Goal: Use online tool/utility: Utilize a website feature to perform a specific function

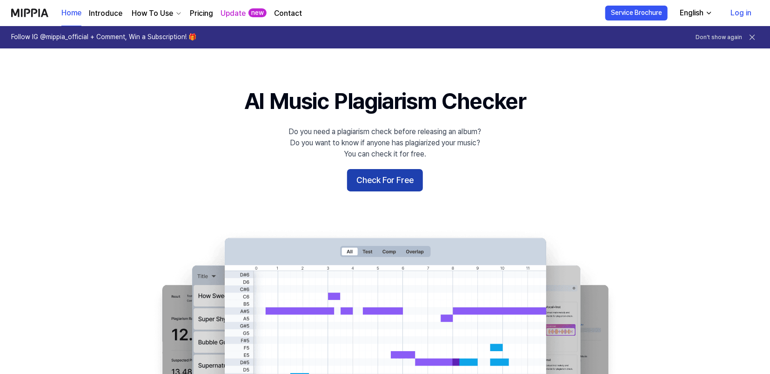
click at [374, 170] on button "Check For Free" at bounding box center [385, 180] width 76 height 22
click at [372, 191] on 배너 "AI Music Plagiarism Checker Do you need a plagiarism check before releasing an …" at bounding box center [385, 255] width 670 height 338
click at [378, 180] on button "Check For Free" at bounding box center [385, 180] width 76 height 22
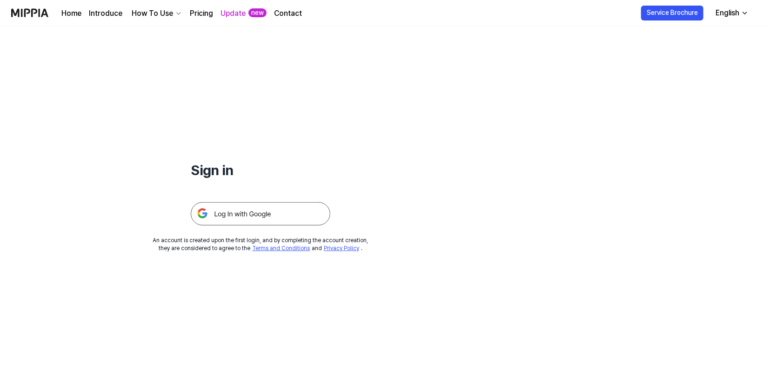
click at [228, 222] on img at bounding box center [261, 213] width 140 height 23
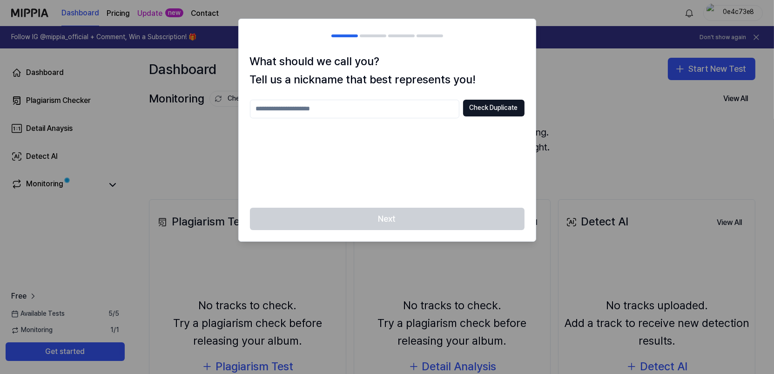
click at [315, 106] on input "text" at bounding box center [354, 109] width 209 height 19
drag, startPoint x: 339, startPoint y: 104, endPoint x: 188, endPoint y: 101, distance: 151.3
click at [191, 99] on body "Dashboard Pricing Update new Contact 0e4c73e8 Follow IG @mippia_official + Comm…" at bounding box center [387, 187] width 774 height 374
click at [491, 114] on button "Check Duplicate" at bounding box center [493, 108] width 61 height 17
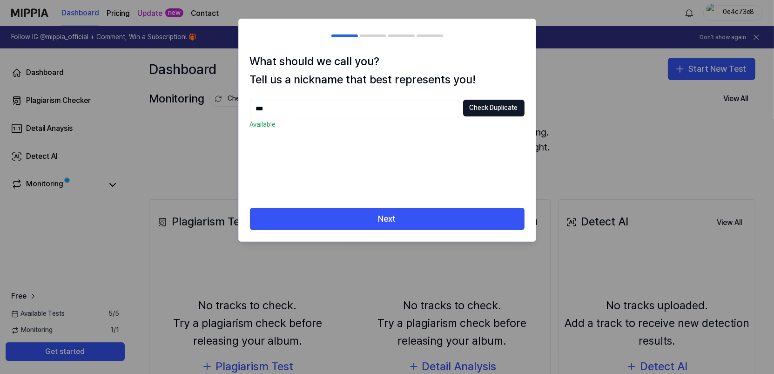
click at [359, 109] on input "***" at bounding box center [354, 109] width 209 height 19
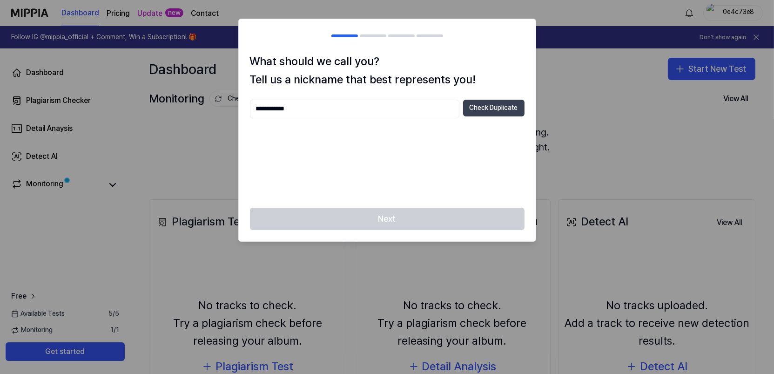
type input "**********"
click at [486, 114] on button "Check Duplicate" at bounding box center [493, 108] width 61 height 17
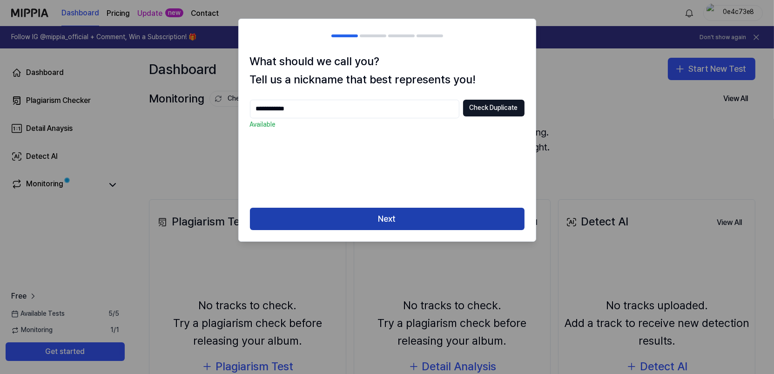
click at [402, 220] on button "Next" at bounding box center [387, 219] width 275 height 22
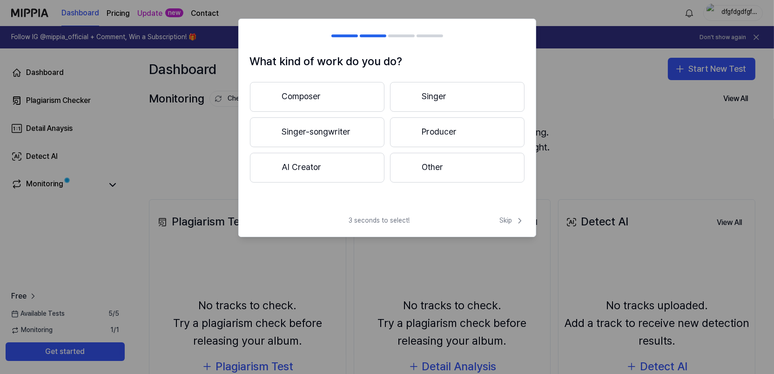
click at [599, 132] on div at bounding box center [387, 187] width 774 height 374
click at [507, 220] on span "Skip" at bounding box center [512, 220] width 25 height 9
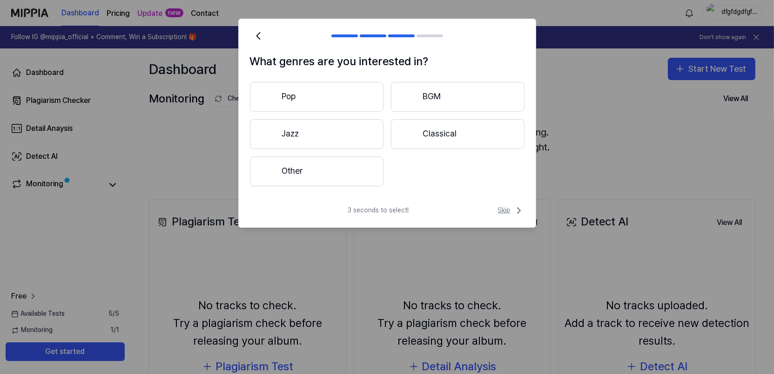
click at [507, 207] on span "Skip" at bounding box center [511, 210] width 27 height 11
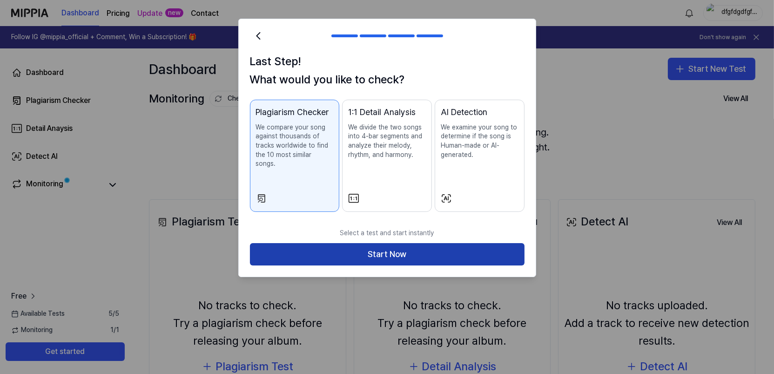
click at [457, 243] on button "Start Now" at bounding box center [387, 254] width 275 height 22
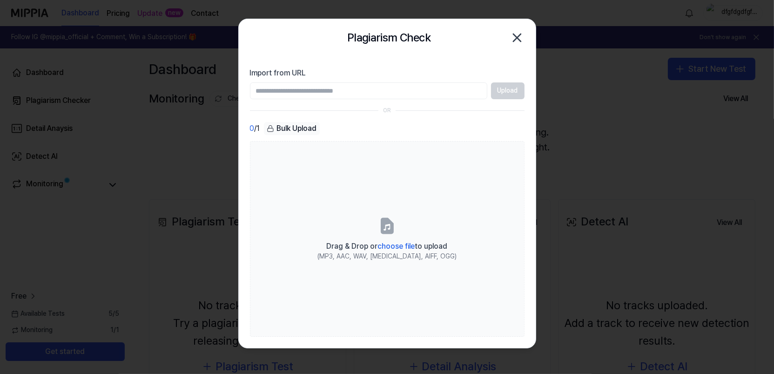
paste input "**********"
type input "**********"
click at [513, 93] on button "Upload" at bounding box center [508, 90] width 34 height 17
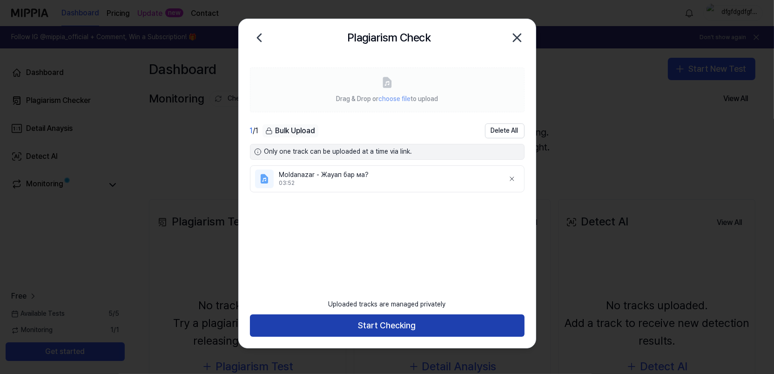
click at [481, 331] on button "Start Checking" at bounding box center [387, 325] width 275 height 22
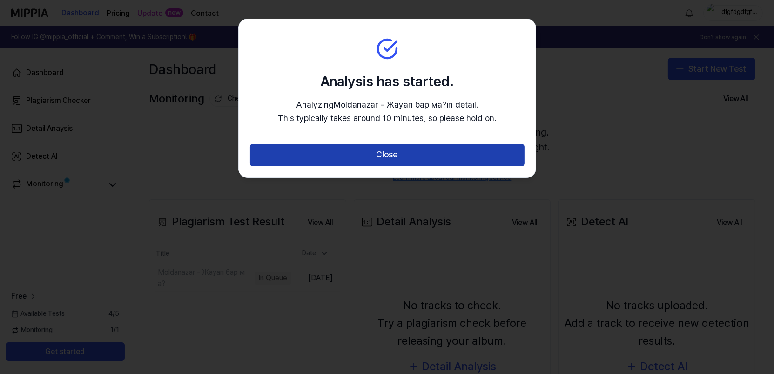
click at [462, 149] on button "Close" at bounding box center [387, 155] width 275 height 22
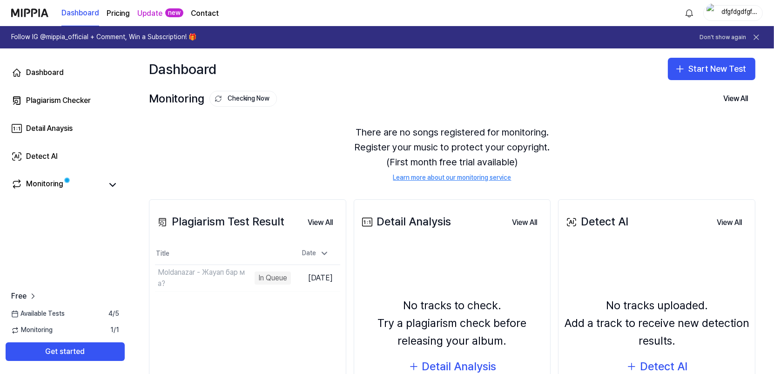
scroll to position [84, 0]
